Goal: Transaction & Acquisition: Purchase product/service

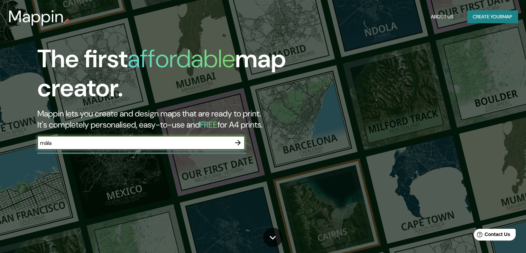
type input "[GEOGRAPHIC_DATA]"
click at [241, 148] on button "button" at bounding box center [238, 143] width 14 height 14
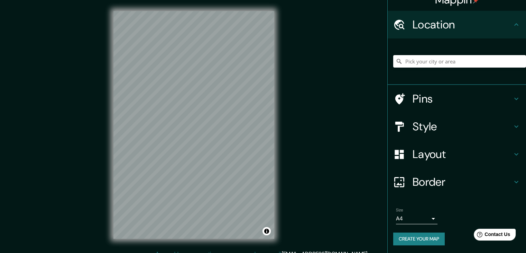
scroll to position [12, 0]
click at [441, 155] on h4 "Layout" at bounding box center [463, 154] width 100 height 14
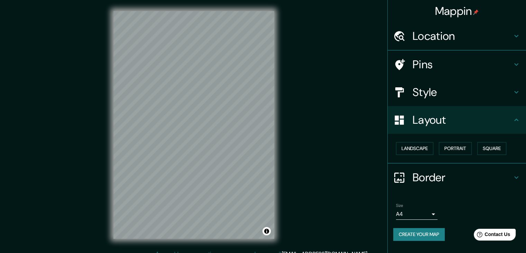
scroll to position [0, 0]
click at [457, 173] on h4 "Border" at bounding box center [463, 178] width 100 height 14
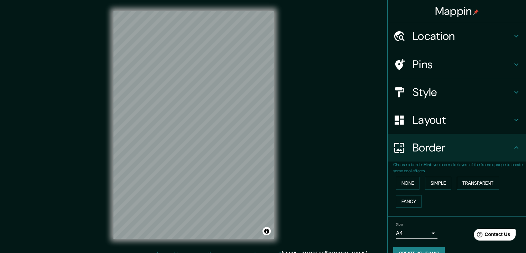
click at [442, 89] on h4 "Style" at bounding box center [463, 92] width 100 height 14
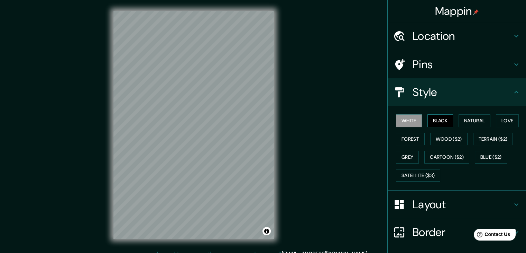
click at [435, 125] on button "Black" at bounding box center [441, 120] width 26 height 13
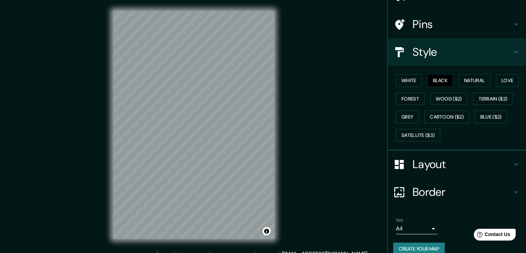
scroll to position [50, 0]
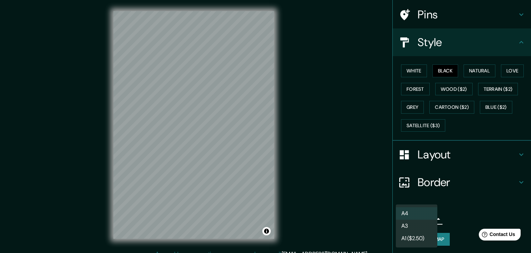
click at [406, 220] on body "Mappin Location Pins Style White Black Natural Love Forest Wood ($2) Terrain ($…" at bounding box center [265, 126] width 531 height 253
click at [407, 228] on li "A3" at bounding box center [417, 225] width 42 height 12
type input "a4"
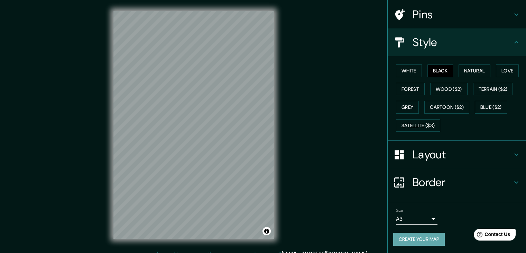
click at [415, 238] on button "Create your map" at bounding box center [419, 239] width 52 height 13
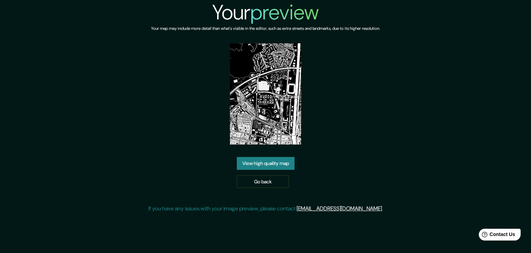
click at [275, 164] on link "View high quality map" at bounding box center [266, 163] width 58 height 13
